Goal: Contribute content: Add original content to the website for others to see

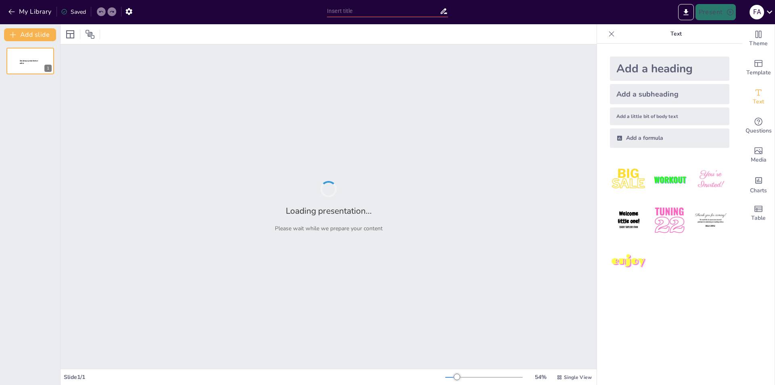
type input "Mecanismos del Parto Eutócico en Equinos"
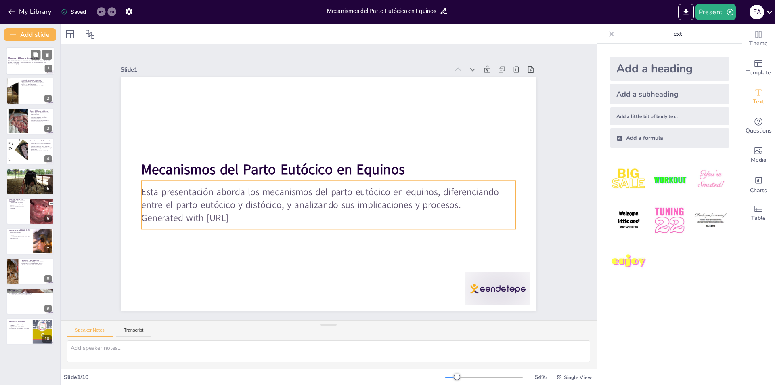
click at [27, 63] on p "Esta presentación aborda los mecanismos del parto eutócico en equinos, diferenc…" at bounding box center [30, 61] width 44 height 3
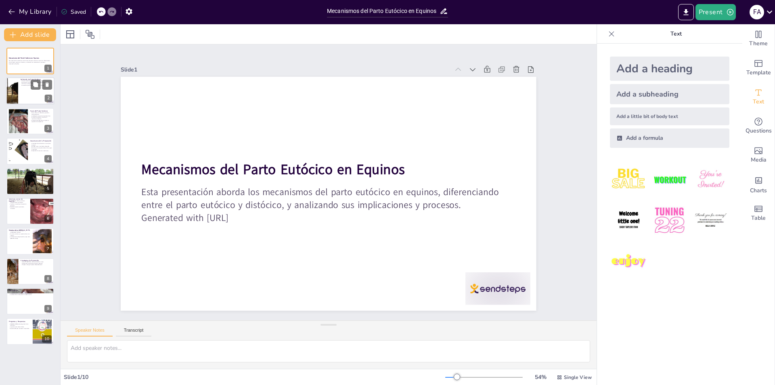
click at [32, 92] on div at bounding box center [30, 91] width 48 height 27
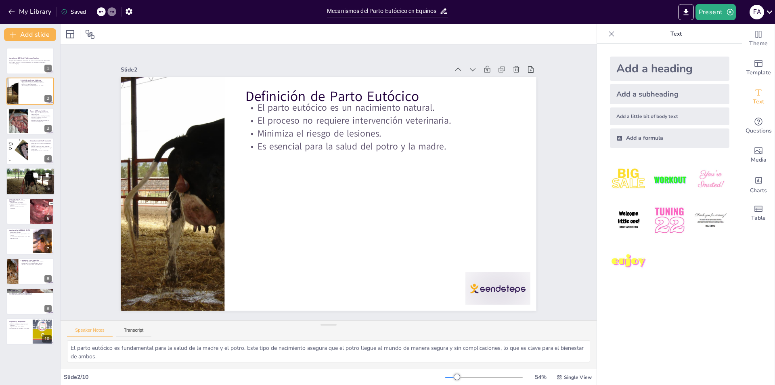
click at [41, 171] on div at bounding box center [41, 175] width 21 height 10
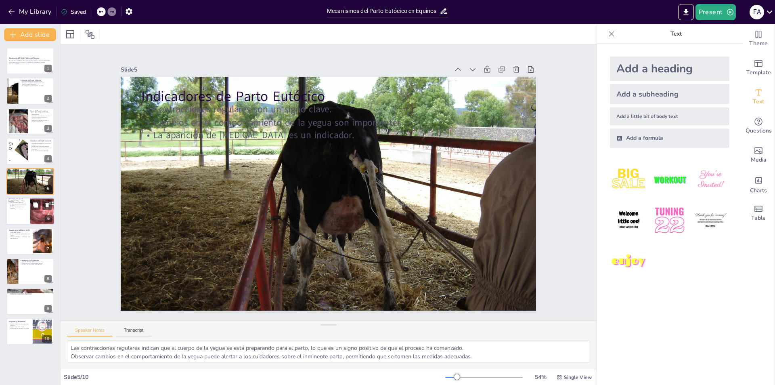
click at [31, 213] on div at bounding box center [42, 210] width 35 height 27
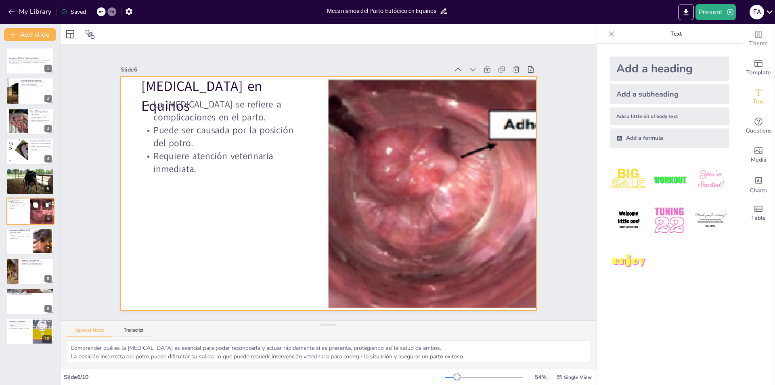
click at [24, 214] on div at bounding box center [30, 210] width 48 height 27
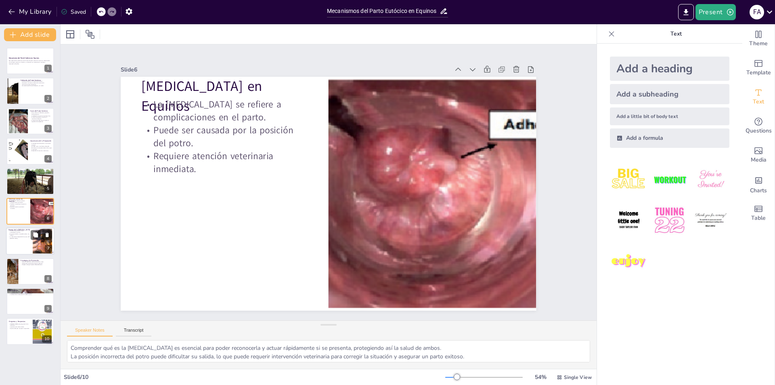
click at [24, 245] on div at bounding box center [30, 241] width 48 height 27
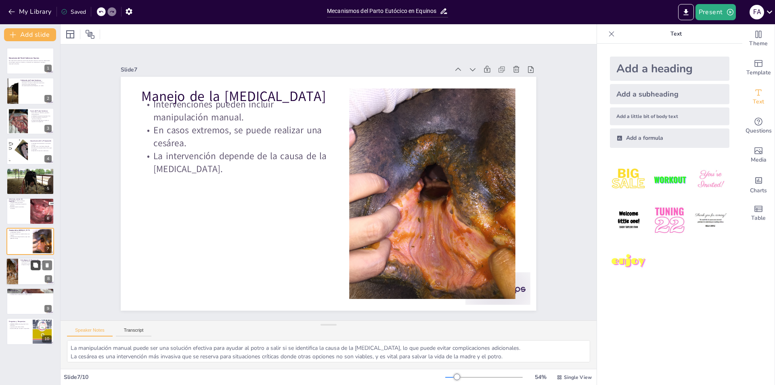
click at [34, 267] on icon at bounding box center [35, 264] width 5 height 5
type textarea "La selección [MEDICAL_DATA] puede influir en la facilidad del parto, por lo que…"
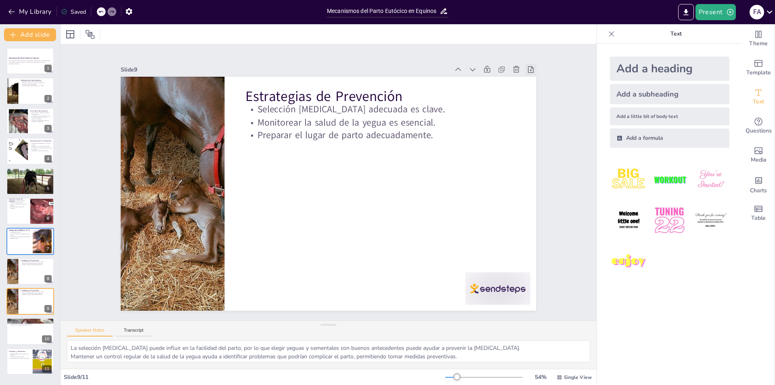
click at [528, 67] on icon at bounding box center [531, 69] width 6 height 6
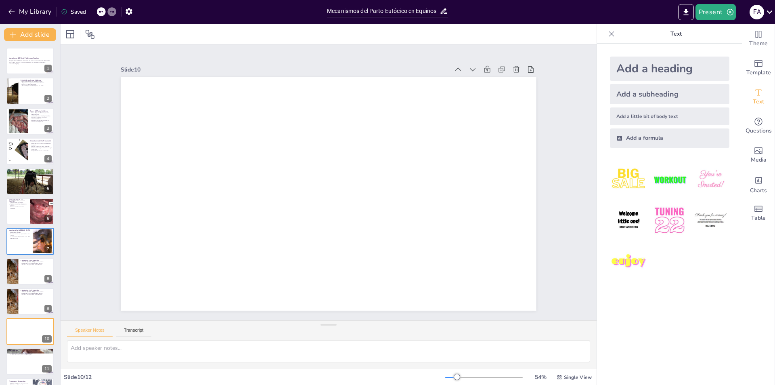
click at [539, 88] on icon at bounding box center [542, 91] width 6 height 7
click at [34, 60] on p "Esta presentación aborda los mecanismos del parto eutócico en equinos, diferenc…" at bounding box center [30, 61] width 44 height 3
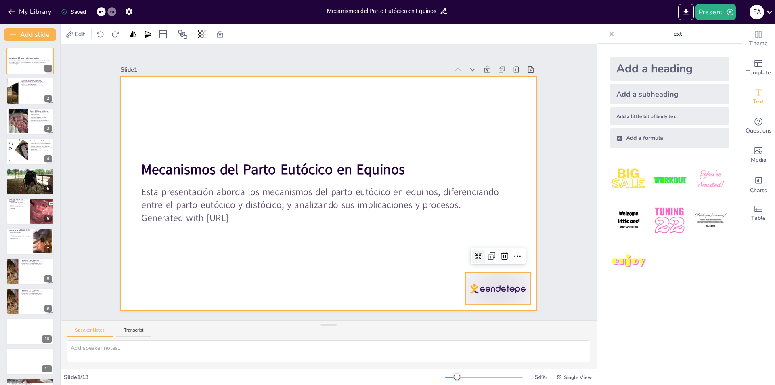
click at [343, 277] on div at bounding box center [329, 194] width 416 height 234
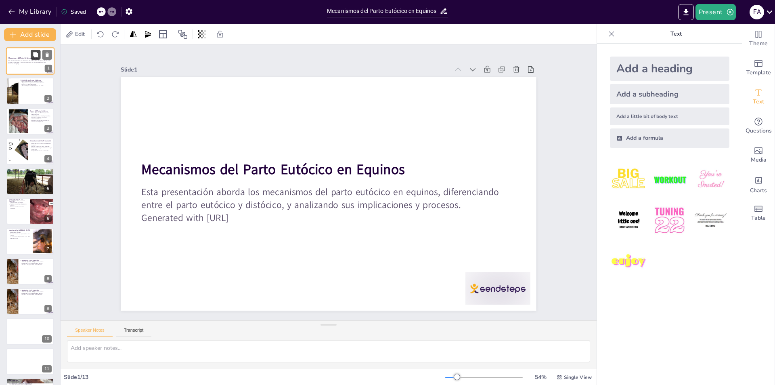
click at [38, 55] on icon at bounding box center [36, 55] width 6 height 6
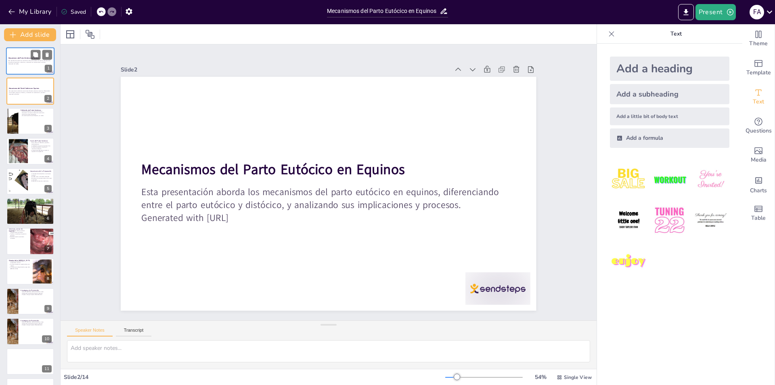
click at [34, 65] on div "Esta presentación aborda los mecanismos del parto eutócico en equinos, diferenc…" at bounding box center [30, 62] width 44 height 6
click at [19, 83] on div at bounding box center [30, 91] width 48 height 27
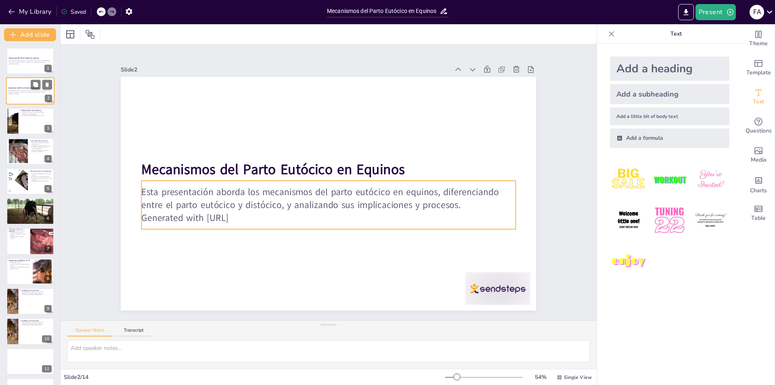
click at [23, 90] on p "Esta presentación aborda los mecanismos del parto eutócico en equinos, diferenc…" at bounding box center [30, 91] width 44 height 3
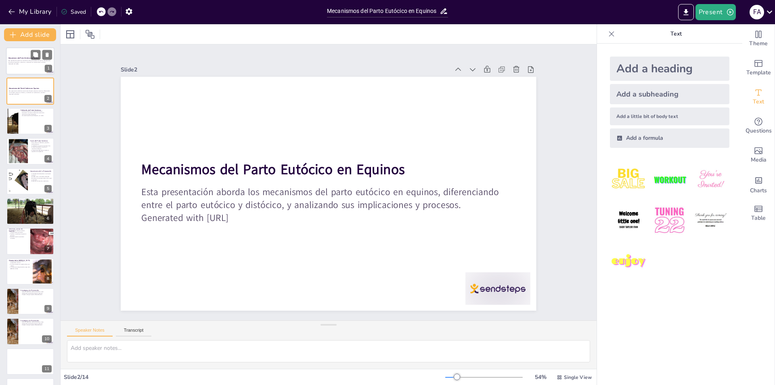
click at [20, 62] on p "Esta presentación aborda los mecanismos del parto eutócico en equinos, diferenc…" at bounding box center [30, 61] width 44 height 3
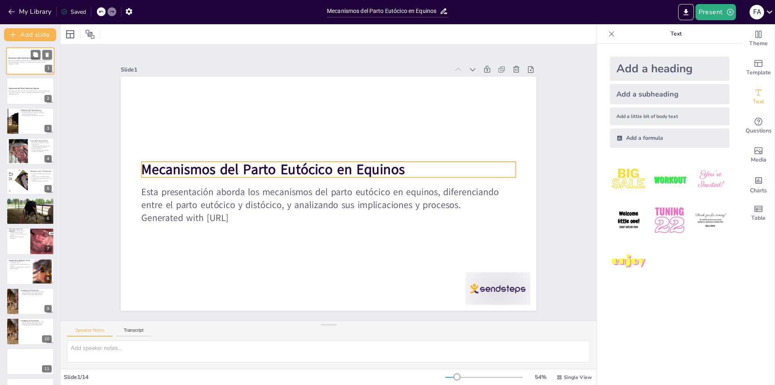
click at [17, 59] on strong "Mecanismos del Parto Eutócico en Equinos" at bounding box center [23, 58] width 31 height 2
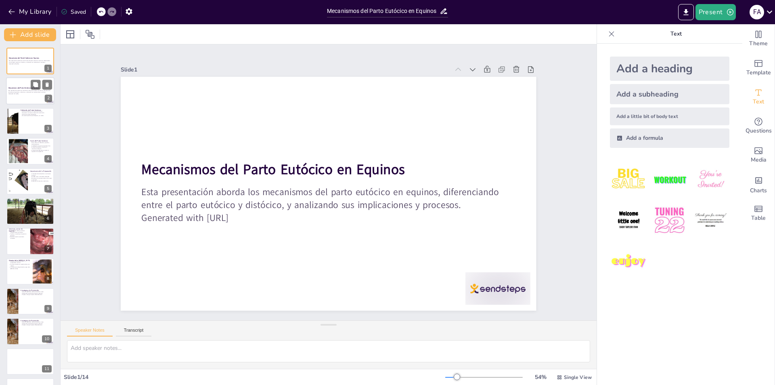
click at [34, 94] on p "Generated with [URL]" at bounding box center [30, 94] width 44 height 2
click at [40, 104] on div "Mecanismos del Parto Eutócico en Equinos Esta presentación aborda los mecanismo…" at bounding box center [30, 91] width 48 height 27
click at [21, 57] on div at bounding box center [30, 60] width 48 height 27
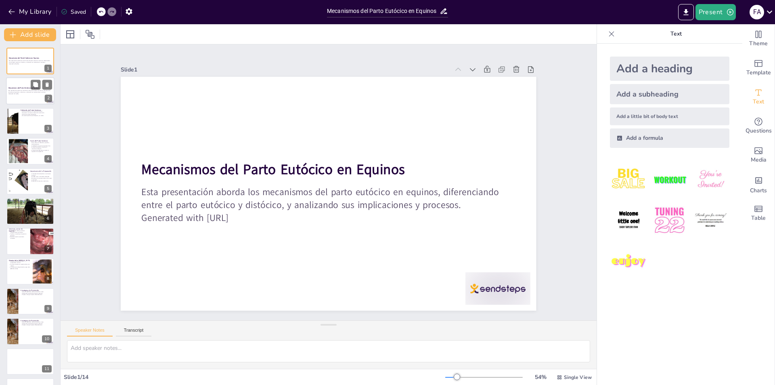
click at [22, 97] on div at bounding box center [30, 91] width 48 height 27
click at [16, 122] on div at bounding box center [12, 120] width 36 height 27
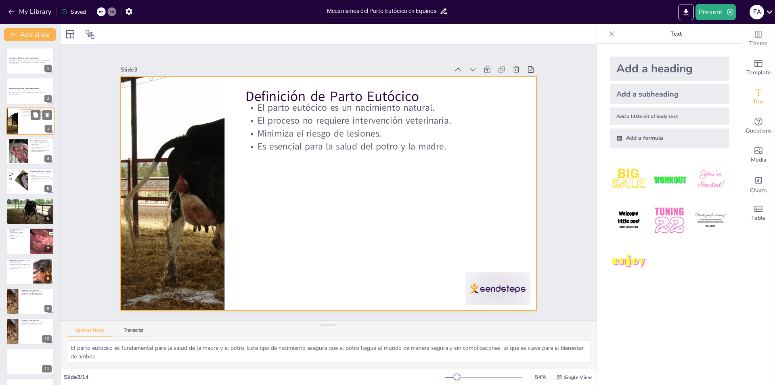
click at [36, 124] on div at bounding box center [30, 120] width 48 height 27
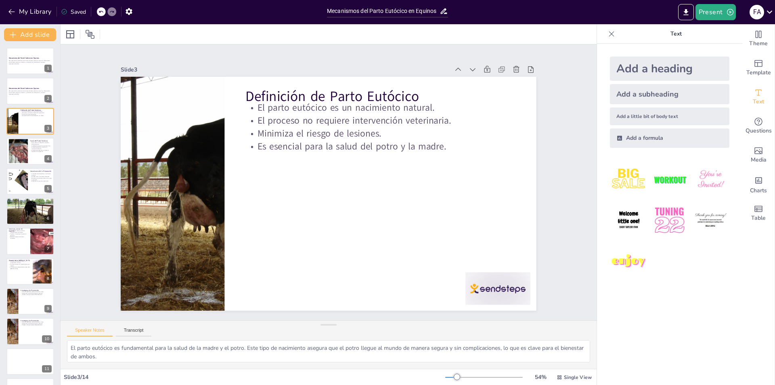
drag, startPoint x: 33, startPoint y: 154, endPoint x: 37, endPoint y: 162, distance: 8.5
click at [34, 156] on div at bounding box center [30, 151] width 48 height 27
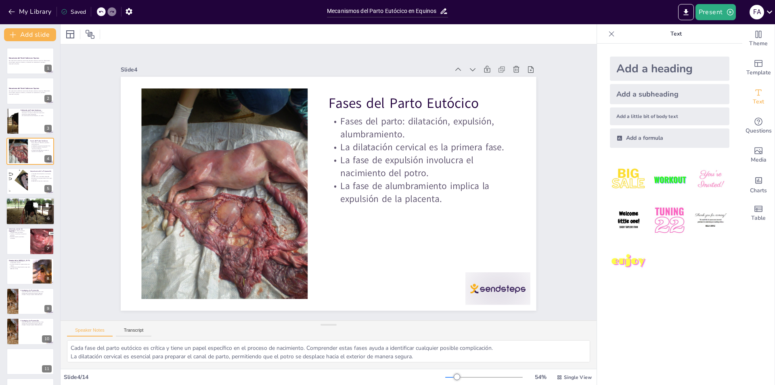
click at [23, 212] on div at bounding box center [30, 211] width 48 height 36
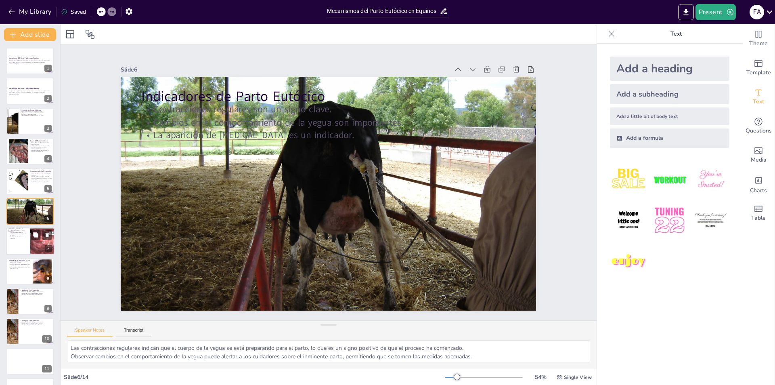
click at [39, 241] on div at bounding box center [42, 241] width 35 height 27
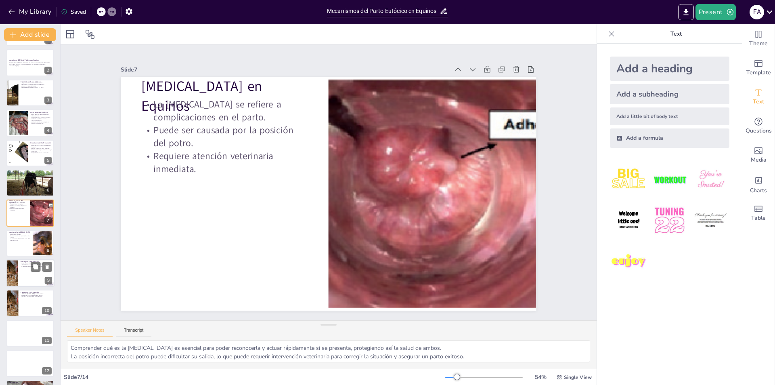
click at [46, 280] on div "9" at bounding box center [48, 280] width 7 height 7
type textarea "La selección [MEDICAL_DATA] puede influir en la facilidad del parto, por lo que…"
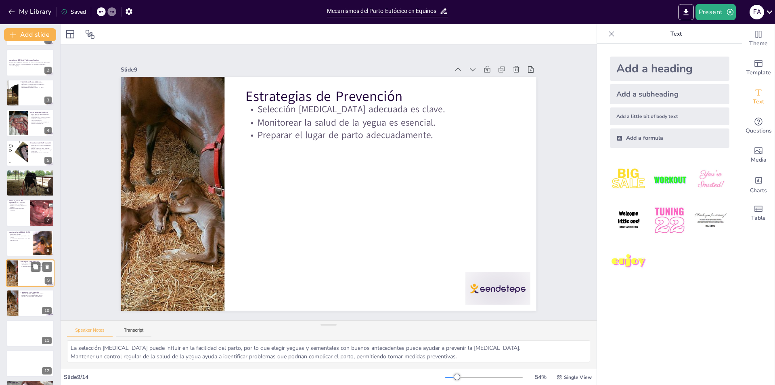
scroll to position [86, 0]
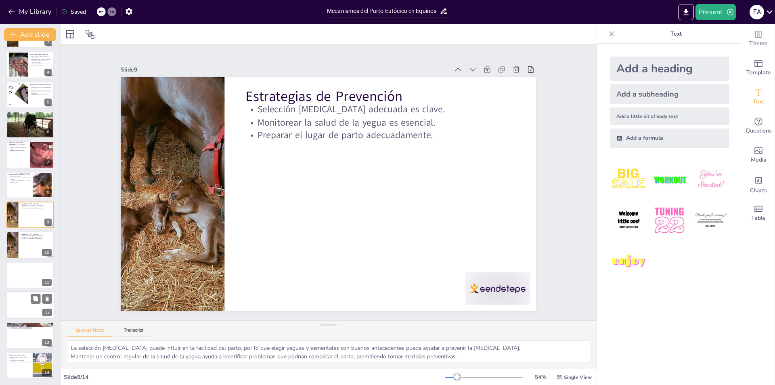
click at [42, 296] on div at bounding box center [41, 299] width 21 height 10
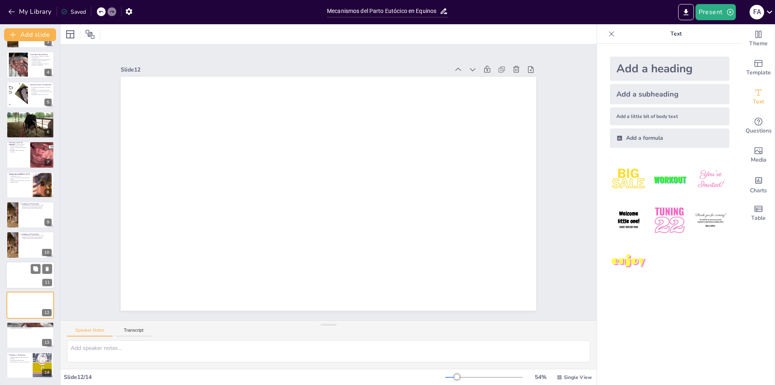
click at [13, 264] on div at bounding box center [30, 274] width 48 height 27
click at [13, 272] on div at bounding box center [30, 274] width 48 height 27
click at [33, 311] on div at bounding box center [30, 304] width 48 height 27
click at [35, 321] on div "Mecanismos del Parto Eutócico en Equinos Esta presentación aborda los mecanismo…" at bounding box center [30, 169] width 60 height 417
click at [34, 355] on button at bounding box center [36, 359] width 10 height 10
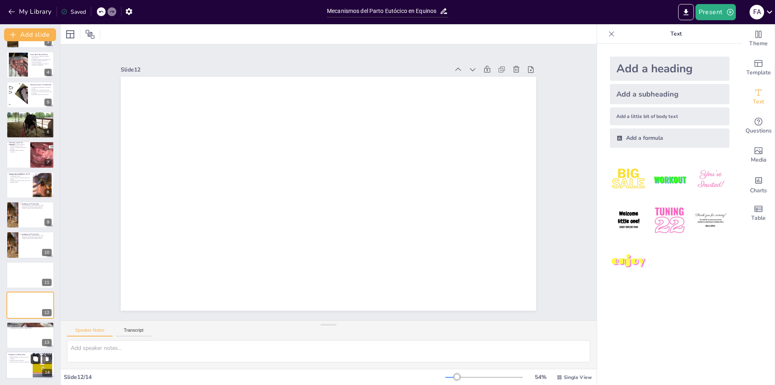
type textarea "Fomentar la interacción durante la presentación permite que los asistentes se s…"
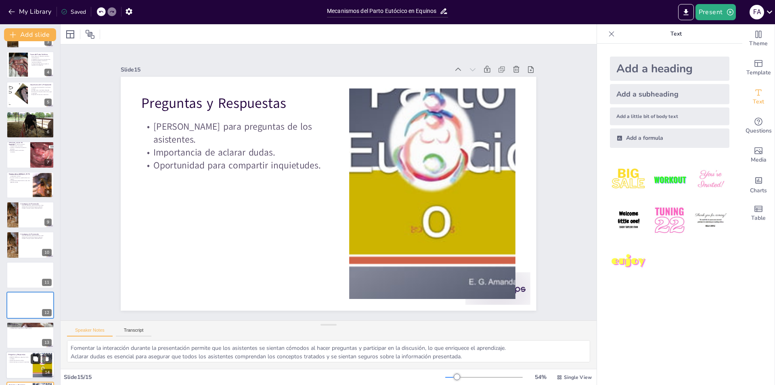
scroll to position [117, 0]
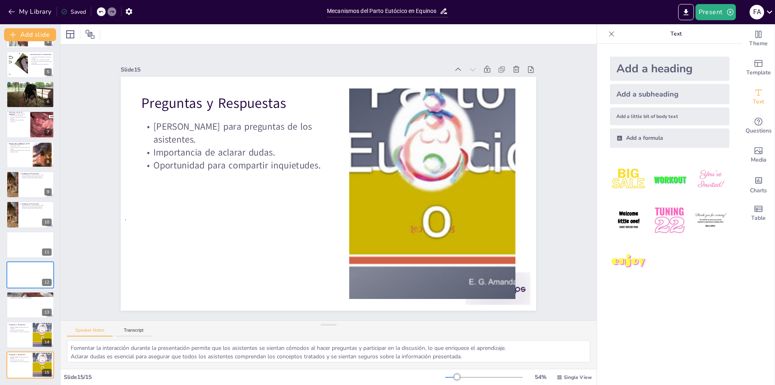
click at [126, 219] on div at bounding box center [329, 194] width 416 height 234
click at [30, 332] on div at bounding box center [30, 334] width 48 height 27
click at [24, 357] on p "[PERSON_NAME] para preguntas de los asistentes." at bounding box center [19, 357] width 22 height 3
click at [23, 239] on div at bounding box center [30, 244] width 48 height 27
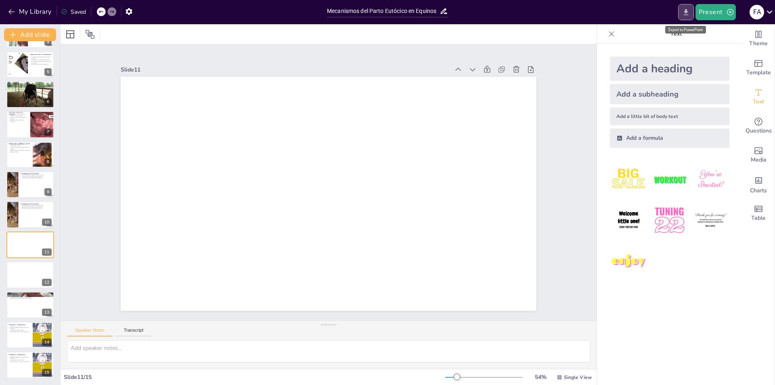
click at [682, 10] on button "Export to PowerPoint" at bounding box center [686, 12] width 16 height 16
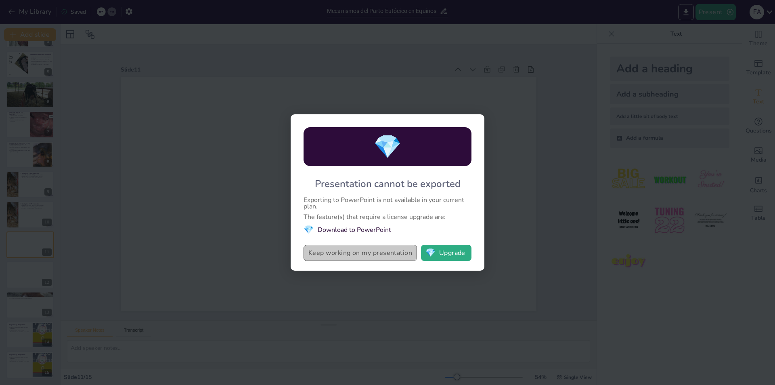
click at [383, 259] on button "Keep working on my presentation" at bounding box center [360, 253] width 113 height 16
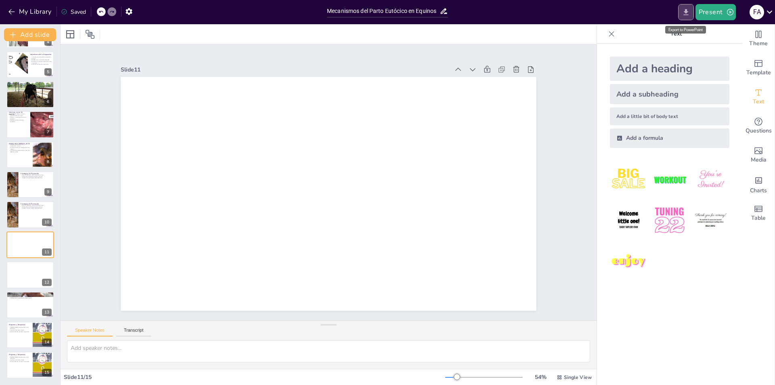
click at [686, 12] on icon "Export to PowerPoint" at bounding box center [686, 12] width 5 height 6
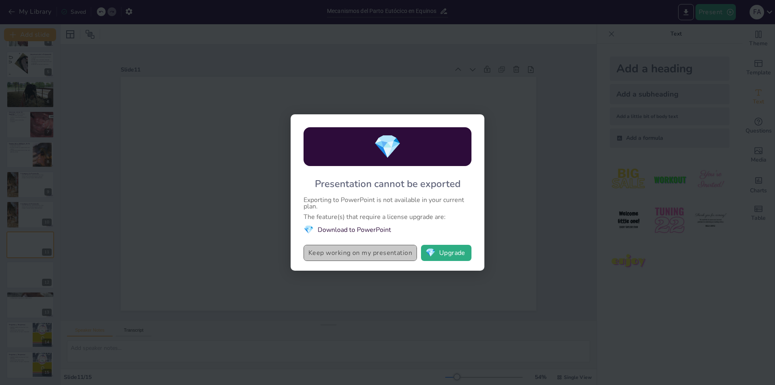
click at [374, 249] on button "Keep working on my presentation" at bounding box center [360, 253] width 113 height 16
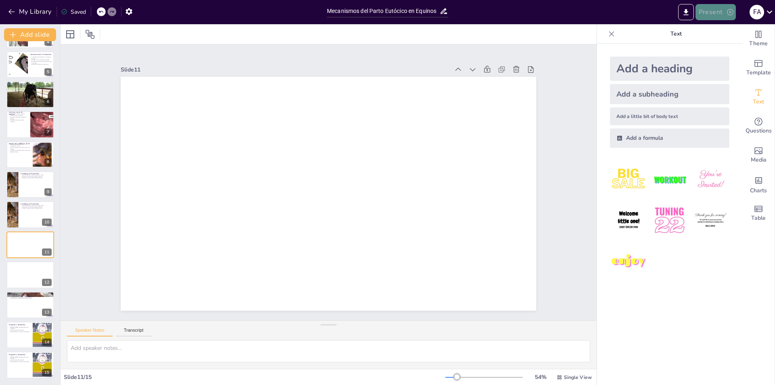
click at [733, 10] on icon "button" at bounding box center [730, 12] width 8 height 8
click at [718, 16] on div at bounding box center [387, 192] width 775 height 385
click at [689, 15] on icon "Export to PowerPoint" at bounding box center [686, 12] width 5 height 6
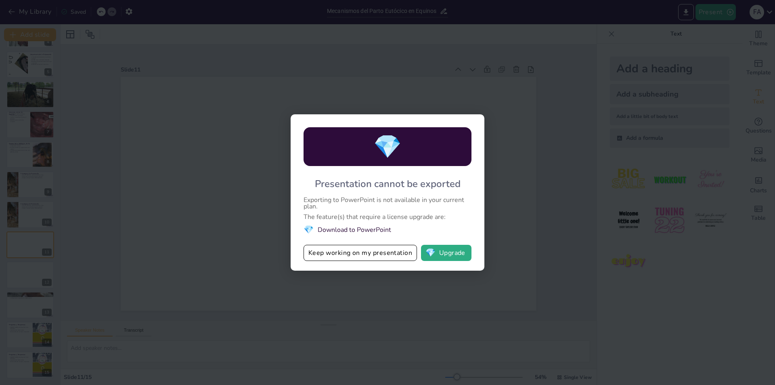
click at [348, 229] on li "💎 Download to PowerPoint" at bounding box center [388, 229] width 168 height 11
click at [347, 260] on button "Keep working on my presentation" at bounding box center [360, 253] width 113 height 16
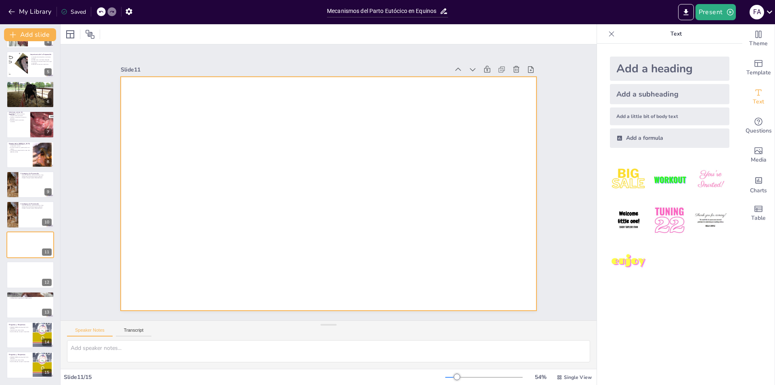
click at [260, 251] on div at bounding box center [329, 194] width 416 height 234
click at [260, 251] on div at bounding box center [323, 192] width 477 height 410
click at [26, 113] on p "La [MEDICAL_DATA] se refiere a complicaciones en el parto." at bounding box center [17, 114] width 19 height 3
type textarea "Comprender qué es la [MEDICAL_DATA] es esencial para poder reconocerla y actuar…"
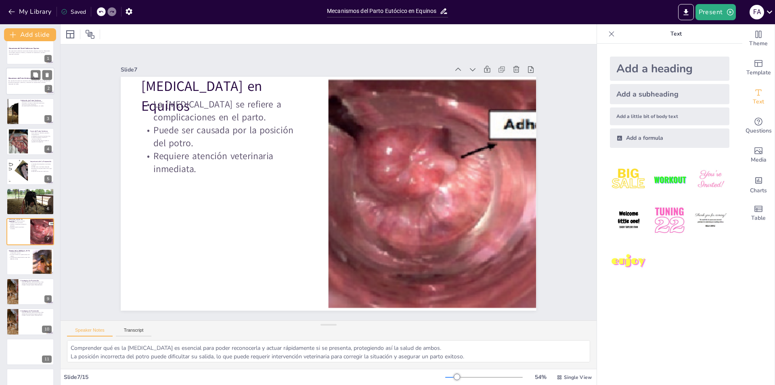
scroll to position [0, 0]
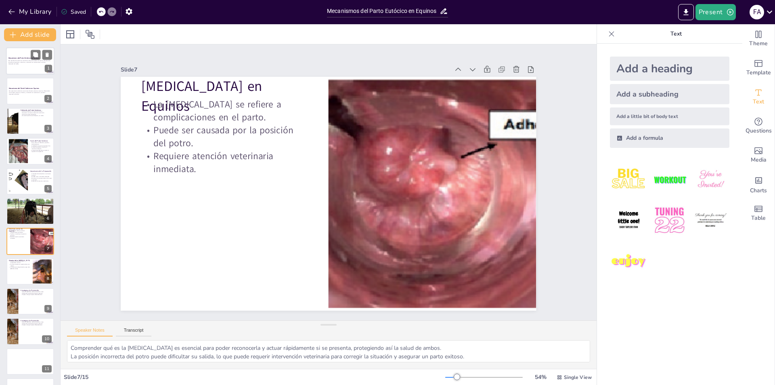
click at [33, 64] on p "Generated with [URL]" at bounding box center [30, 64] width 44 height 2
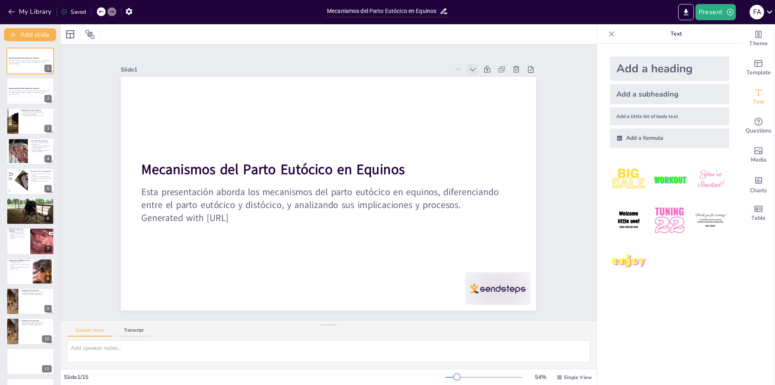
click at [479, 81] on icon at bounding box center [483, 85] width 9 height 9
click at [30, 59] on div "Esta presentación aborda los mecanismos del parto eutócico en equinos, diferenc…" at bounding box center [30, 62] width 44 height 6
click at [35, 55] on icon at bounding box center [35, 54] width 5 height 5
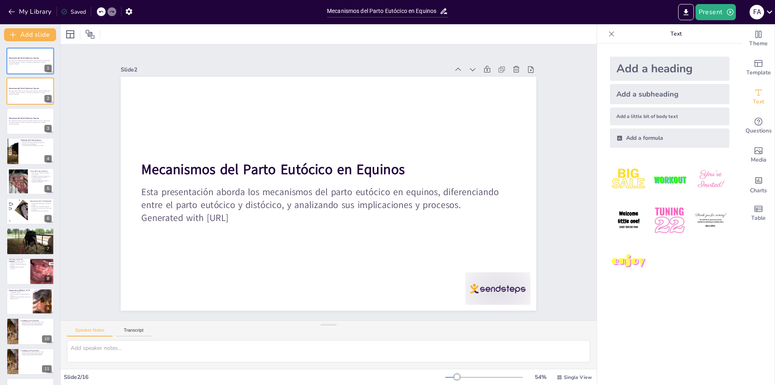
click at [688, 308] on div "Add a heading Add a subheading Add a little bit of body text Add a formula" at bounding box center [669, 214] width 145 height 341
